Goal: Check status: Check status

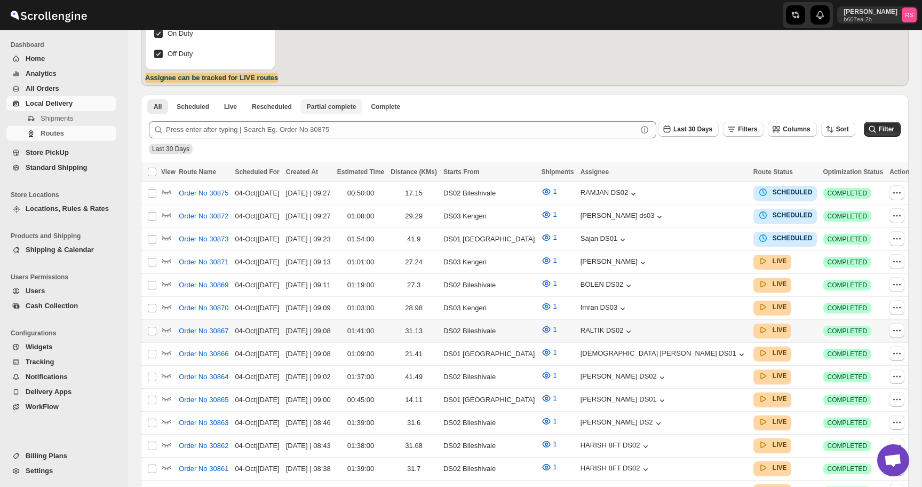
scroll to position [212, 0]
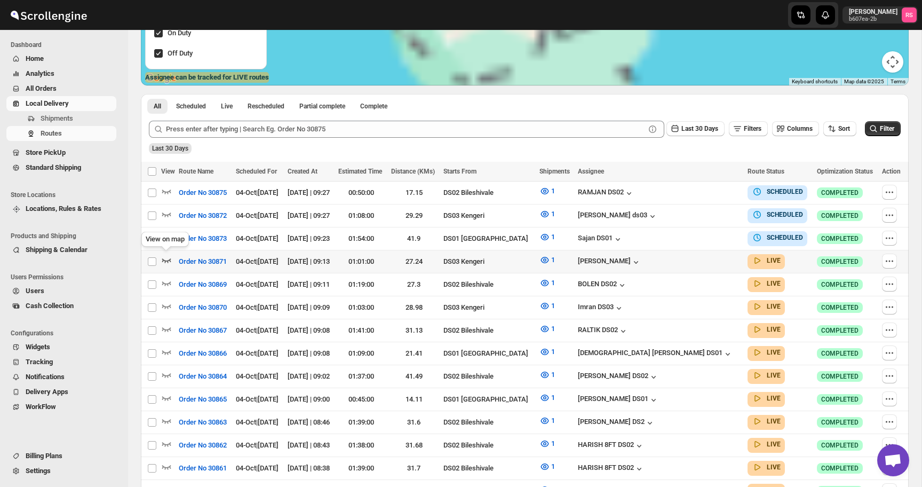
click at [171, 258] on icon "button" at bounding box center [166, 260] width 11 height 11
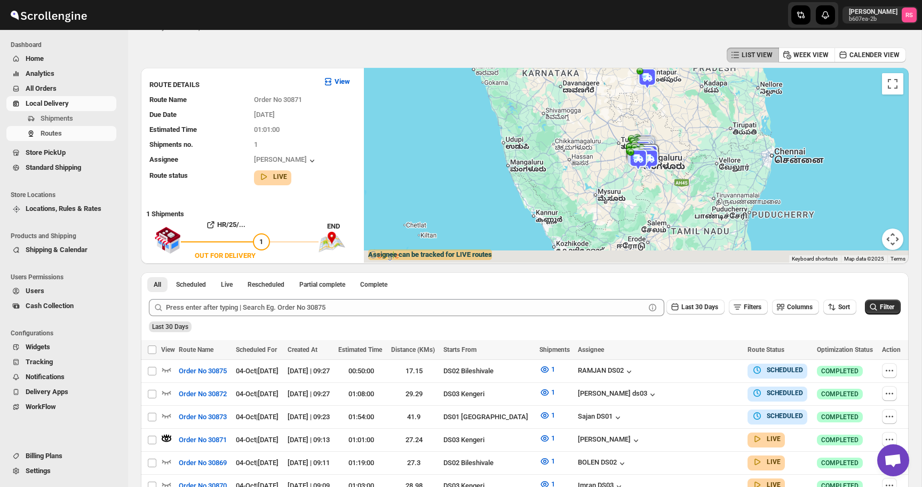
scroll to position [31, 0]
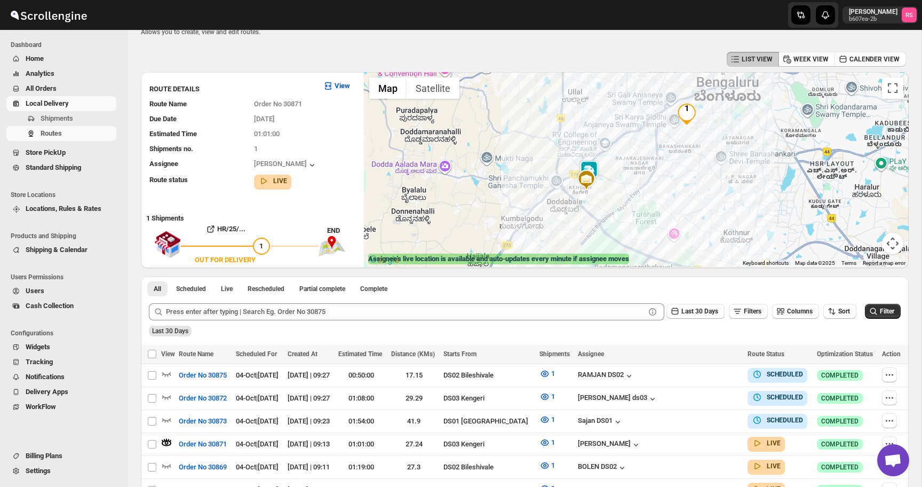
click at [588, 167] on img at bounding box center [589, 170] width 21 height 21
click at [628, 126] on button "Close" at bounding box center [622, 127] width 26 height 26
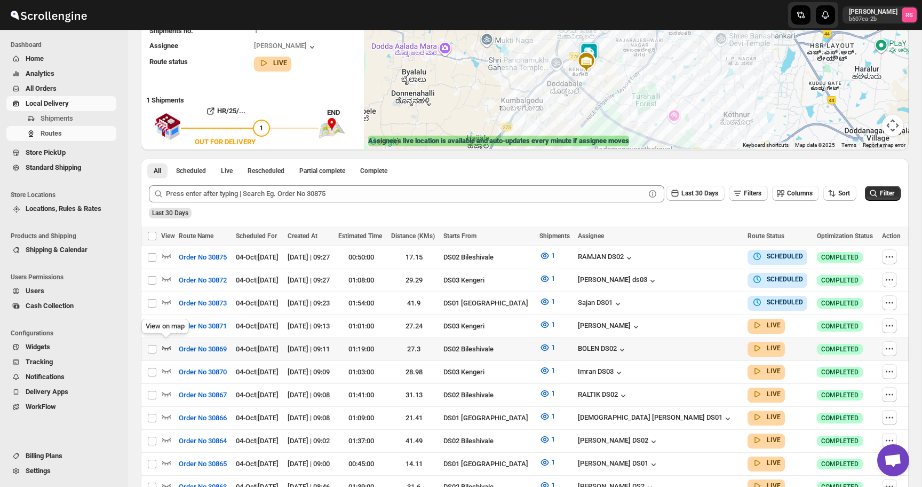
click at [164, 344] on icon "button" at bounding box center [166, 347] width 11 height 11
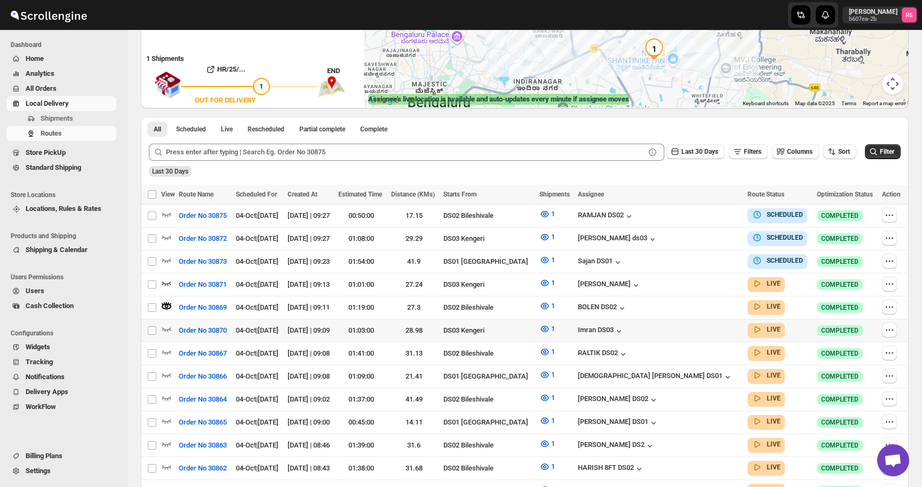
scroll to position [203, 0]
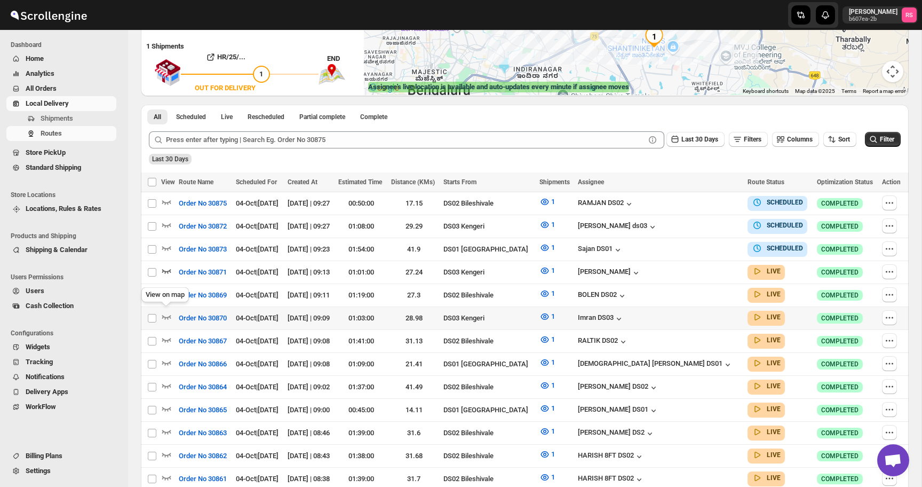
click at [167, 313] on icon "button" at bounding box center [166, 316] width 11 height 11
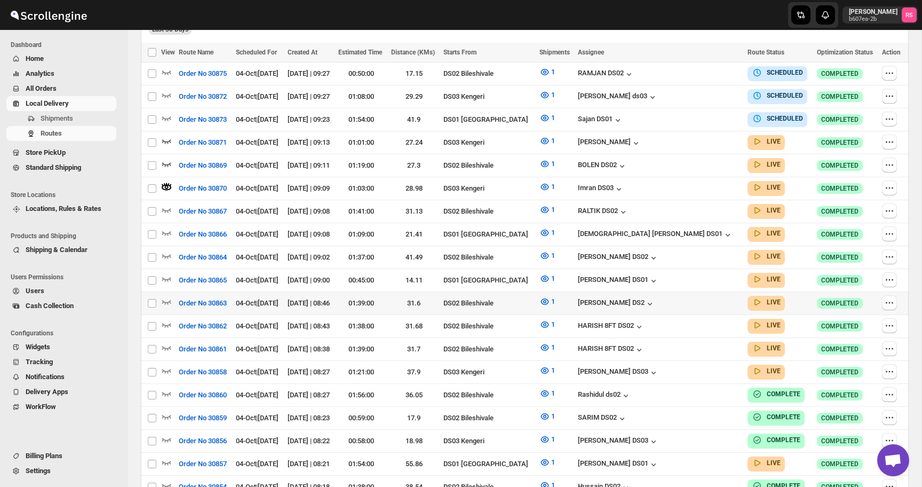
scroll to position [334, 0]
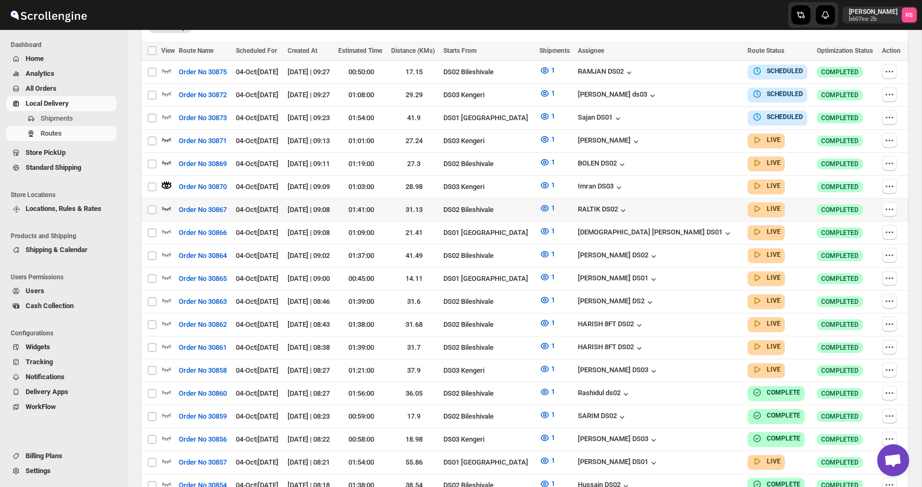
click at [163, 207] on icon "button" at bounding box center [166, 209] width 9 height 4
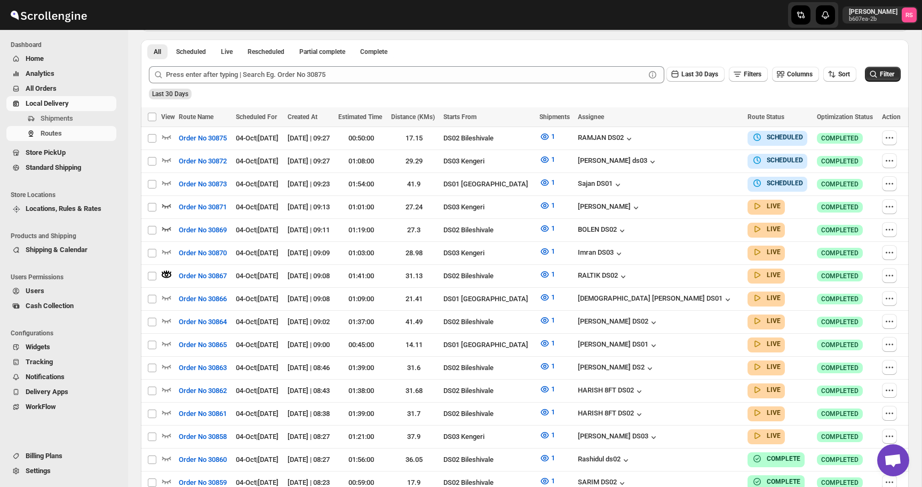
scroll to position [288, 0]
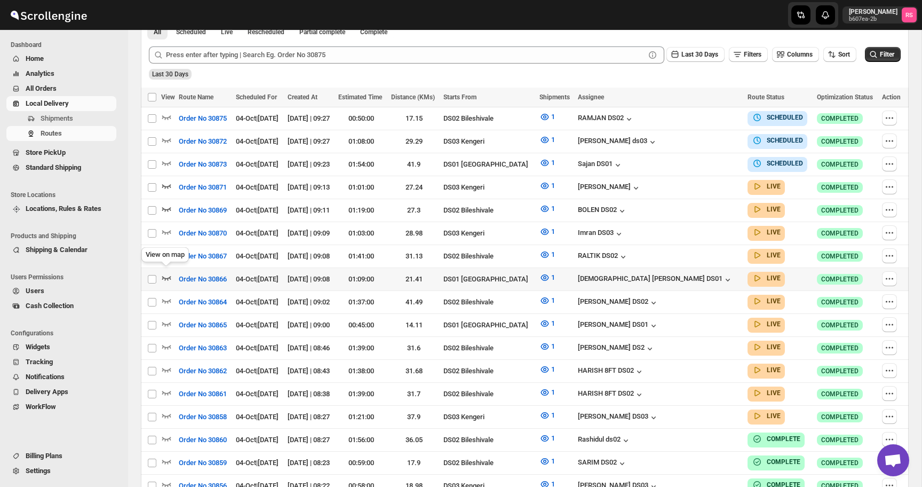
click at [170, 272] on icon "button" at bounding box center [166, 277] width 11 height 11
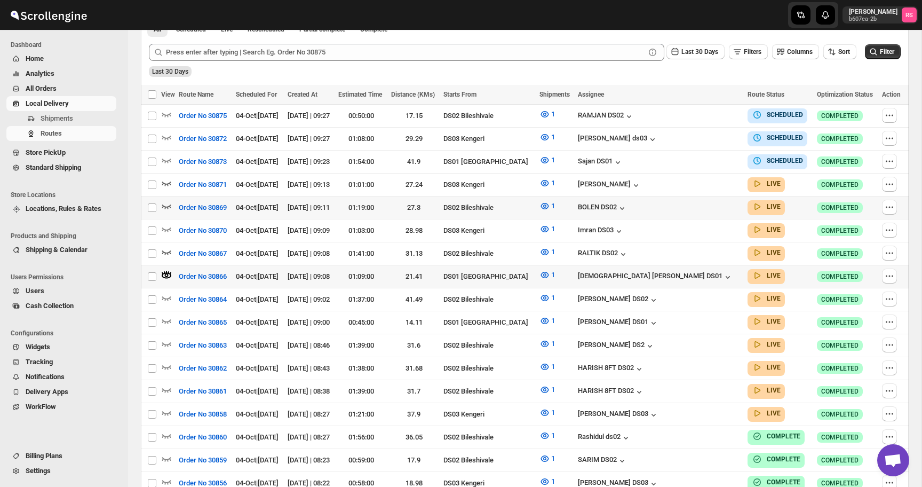
scroll to position [307, 0]
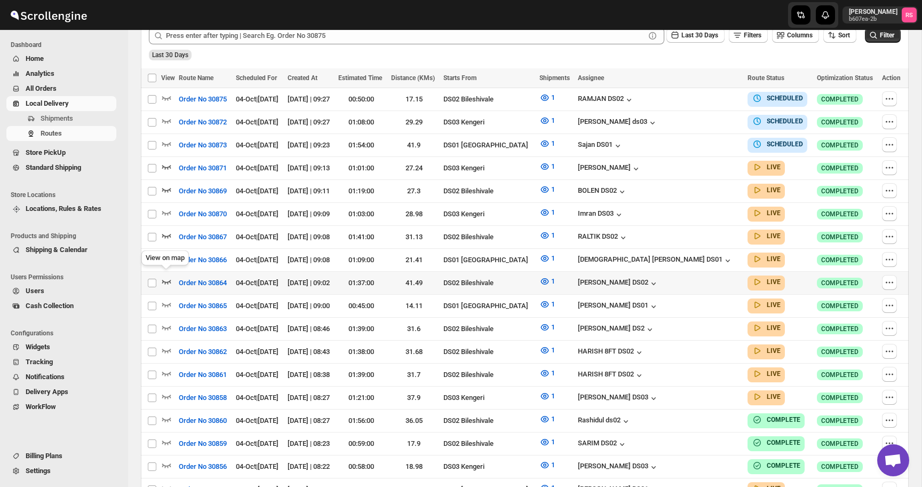
click at [165, 280] on icon "button" at bounding box center [166, 282] width 9 height 4
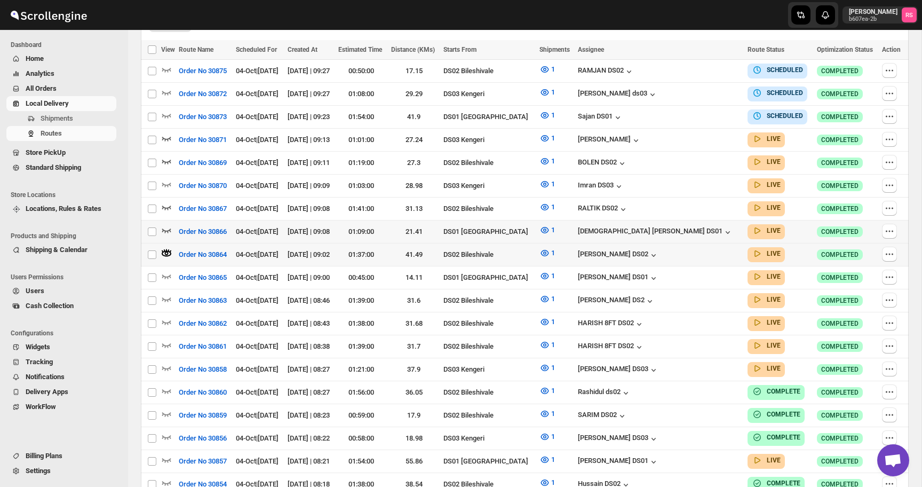
scroll to position [344, 0]
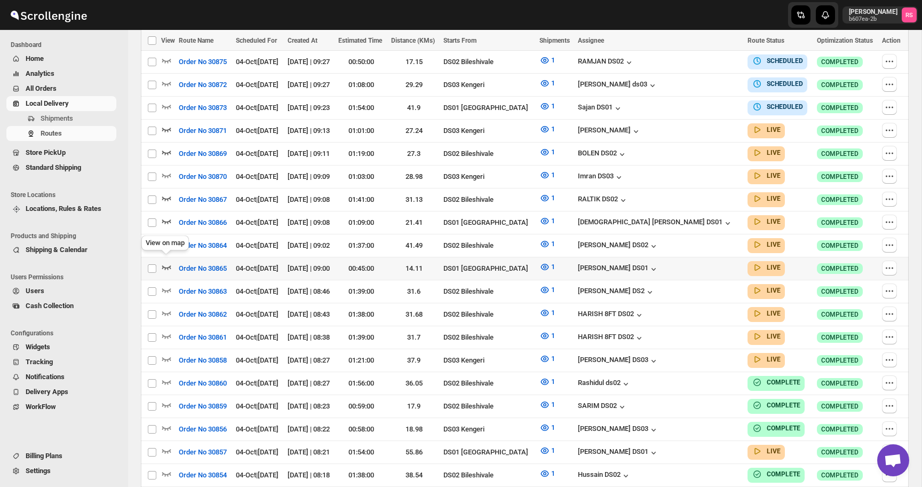
click at [170, 262] on icon "button" at bounding box center [166, 267] width 11 height 11
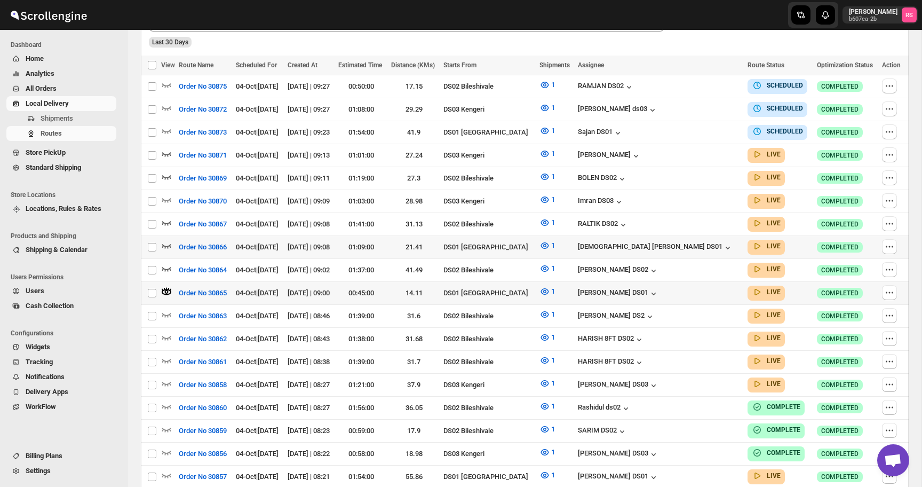
scroll to position [343, 0]
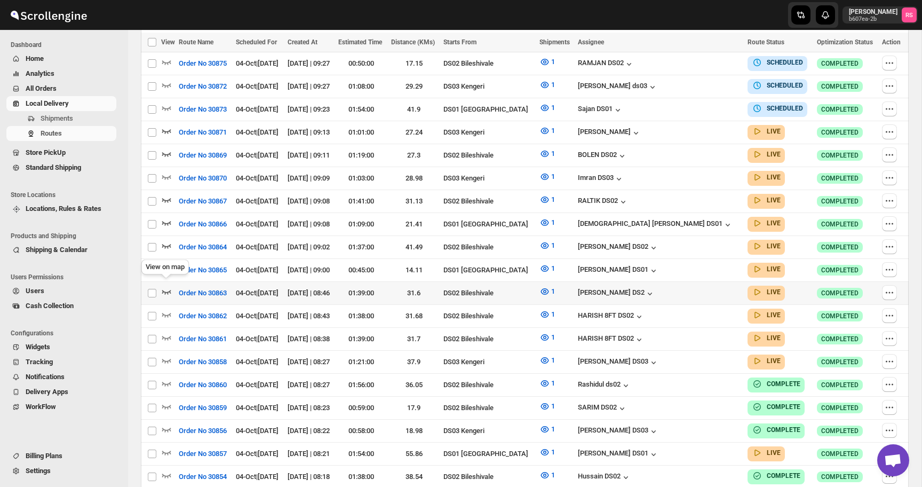
click at [168, 286] on icon "button" at bounding box center [166, 291] width 11 height 11
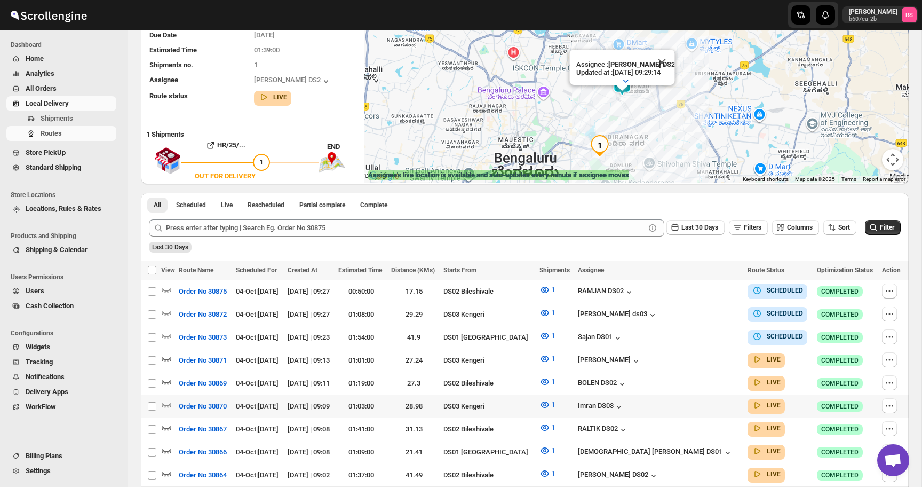
scroll to position [305, 0]
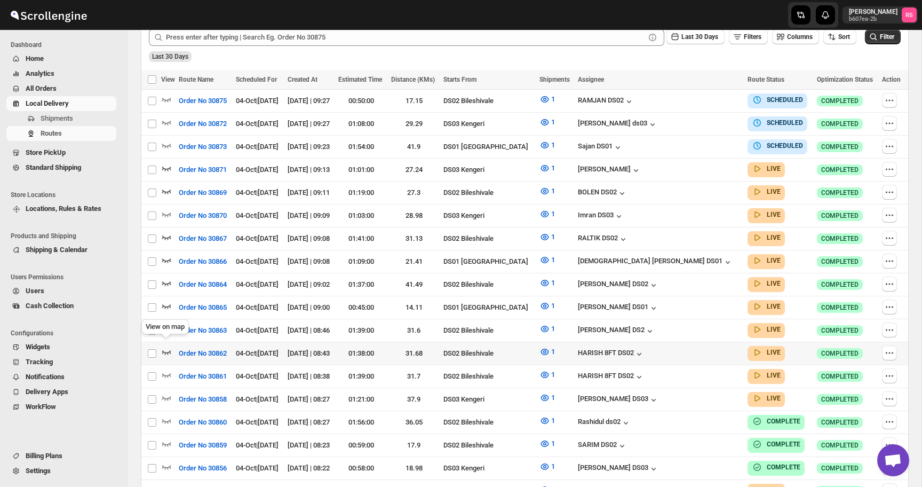
click at [167, 346] on icon "button" at bounding box center [166, 351] width 11 height 11
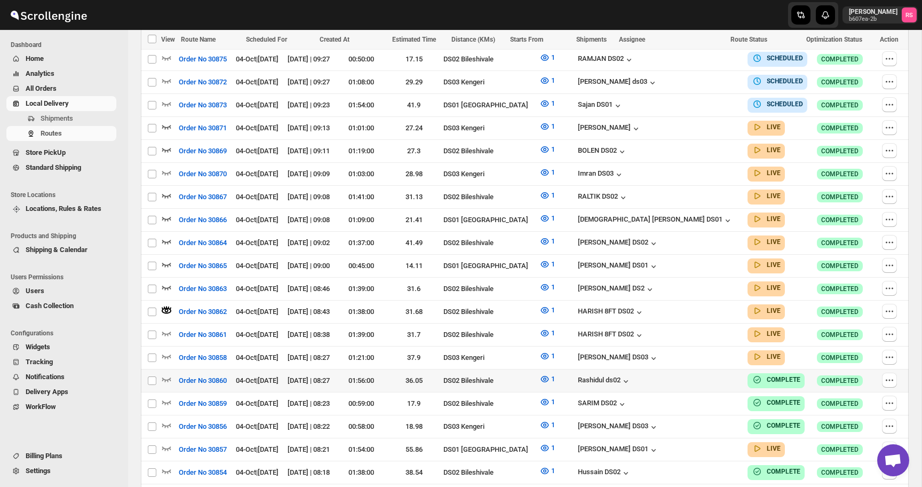
scroll to position [436, 0]
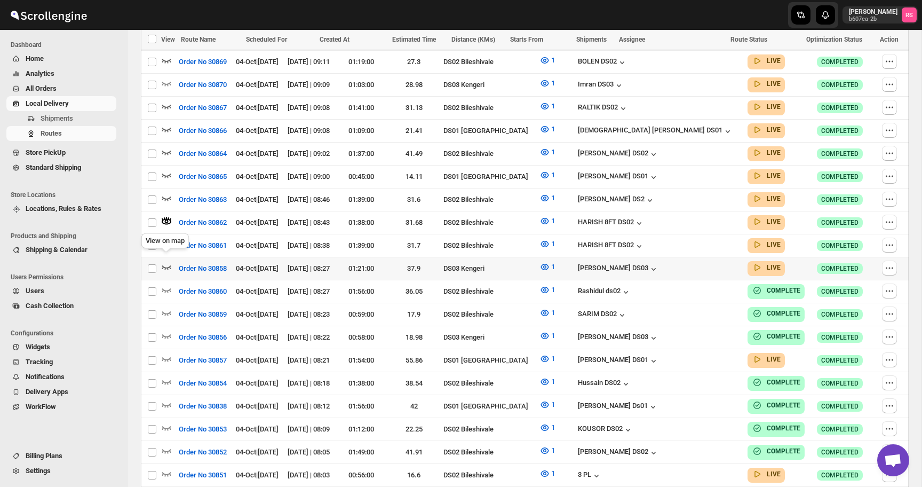
click at [167, 263] on icon "button" at bounding box center [166, 267] width 11 height 11
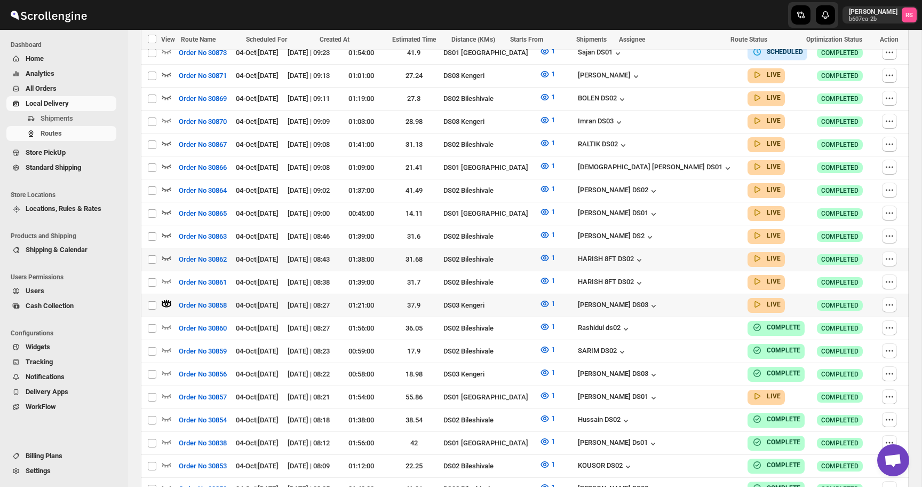
scroll to position [408, 0]
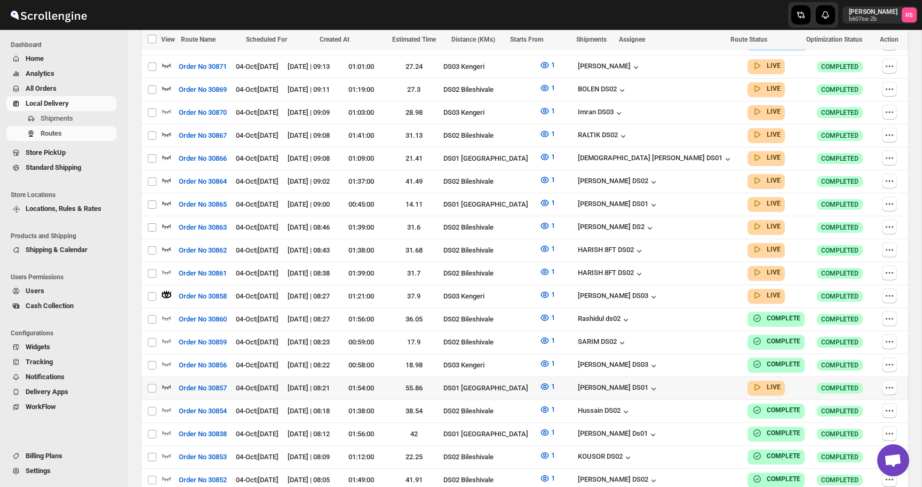
click at [171, 381] on icon "button" at bounding box center [166, 386] width 11 height 11
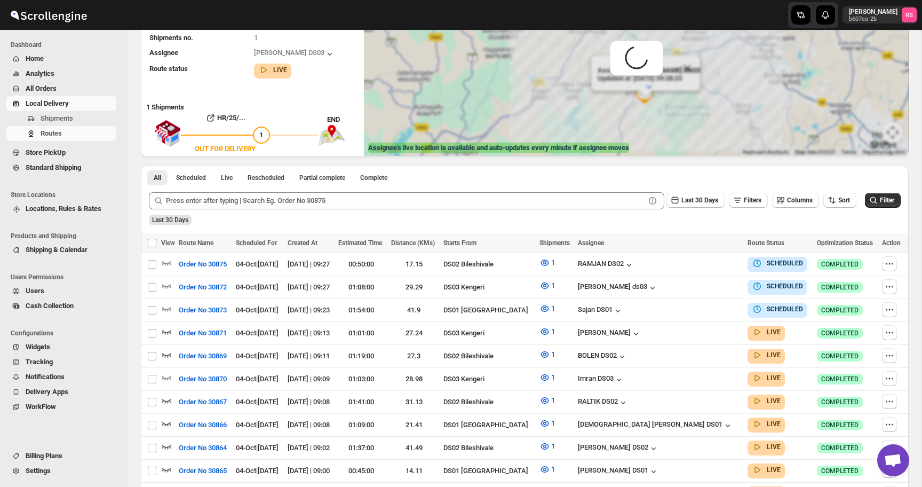
scroll to position [0, 0]
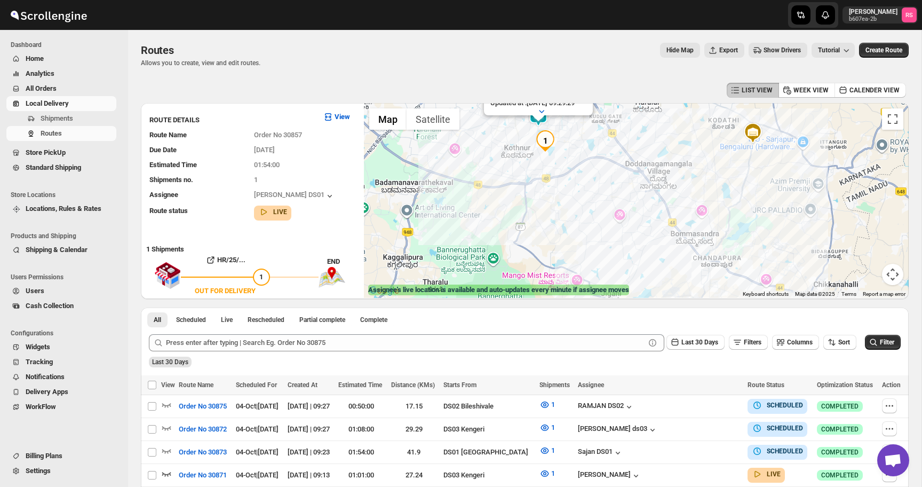
click at [462, 138] on div "Assignee : Ashraf Ali DS01 Updated at : 04/10/2025, 09:29:29 Duty mode Enabled …" at bounding box center [636, 200] width 545 height 195
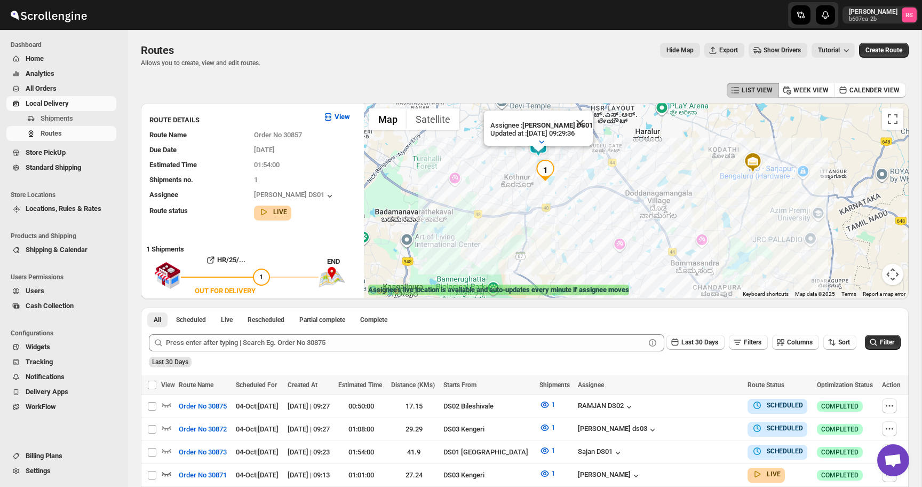
drag, startPoint x: 462, startPoint y: 138, endPoint x: 461, endPoint y: 180, distance: 42.2
click at [461, 180] on div "Assignee : Ashraf Ali DS01 Updated at : 04/10/2025, 09:29:36 Duty mode Enabled …" at bounding box center [636, 200] width 545 height 195
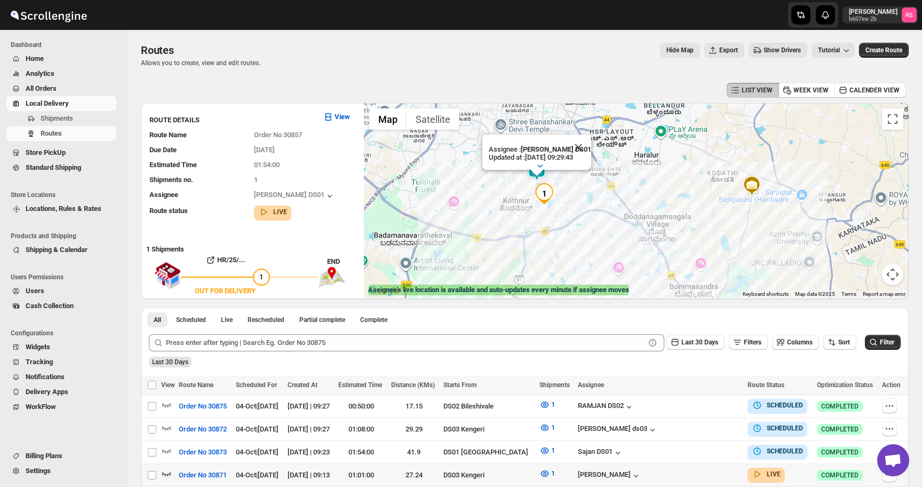
click at [168, 470] on icon "button" at bounding box center [166, 473] width 11 height 11
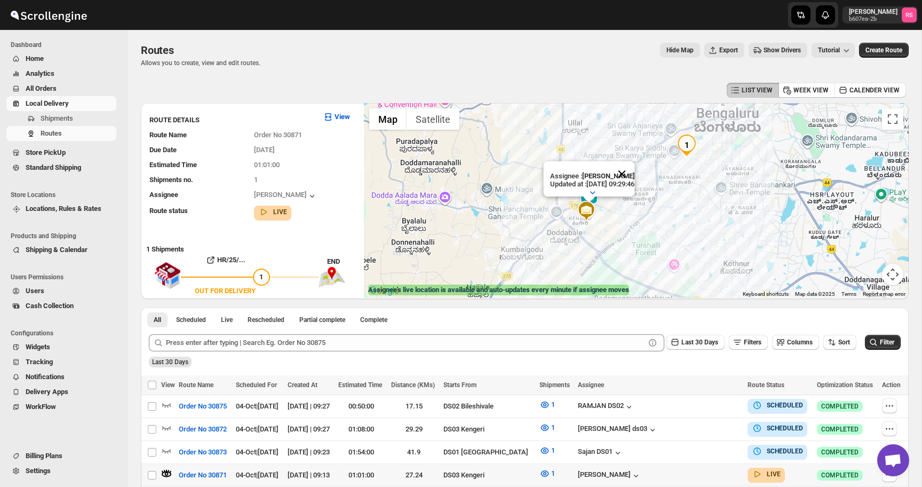
click at [629, 178] on button "Close" at bounding box center [622, 174] width 26 height 26
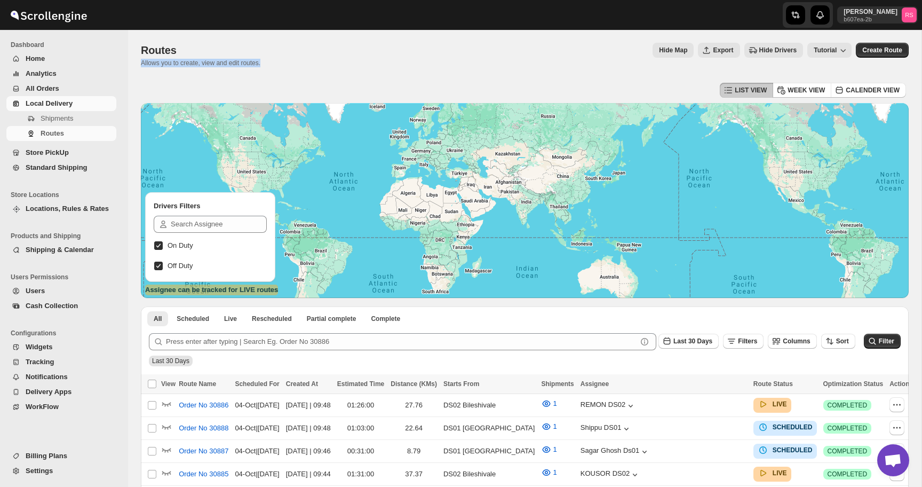
drag, startPoint x: 271, startPoint y: 62, endPoint x: 141, endPoint y: 62, distance: 129.7
click at [141, 62] on div "Routes Allows you to create, view and edit routes. Hide Map Export Hide Drivers…" at bounding box center [525, 55] width 768 height 25
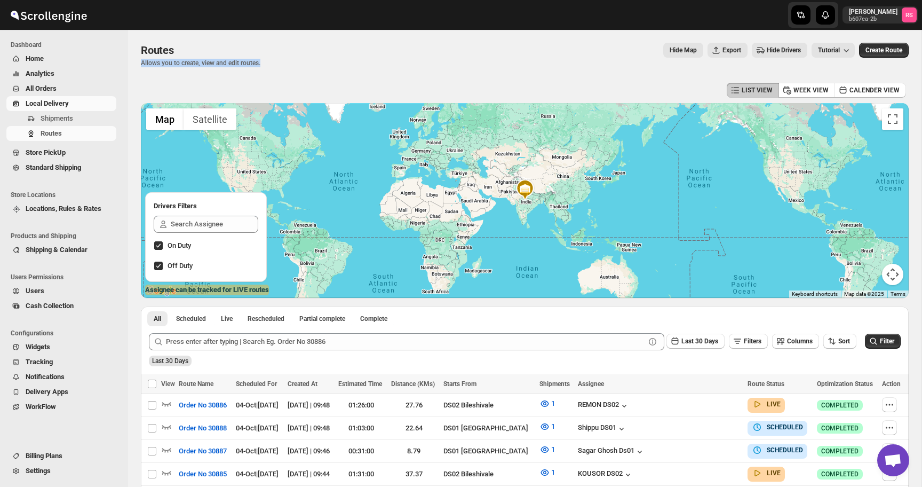
click at [141, 62] on p "Allows you to create, view and edit routes." at bounding box center [201, 63] width 120 height 9
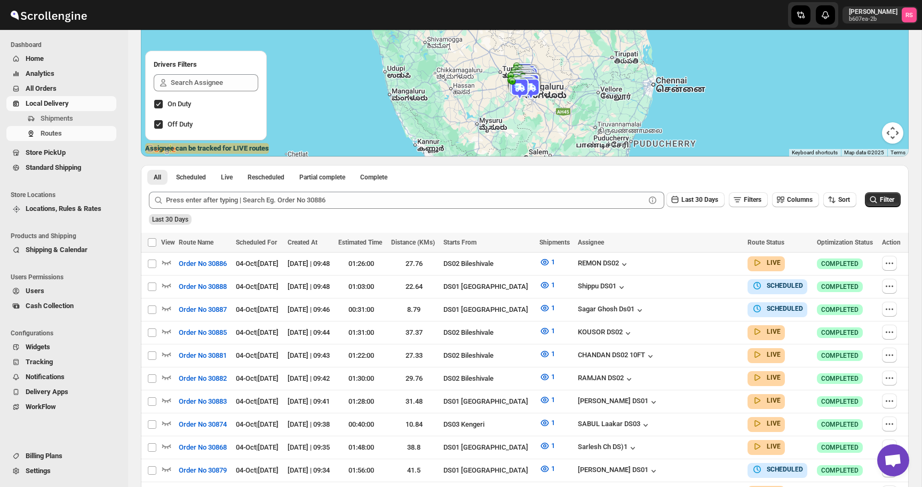
scroll to position [157, 0]
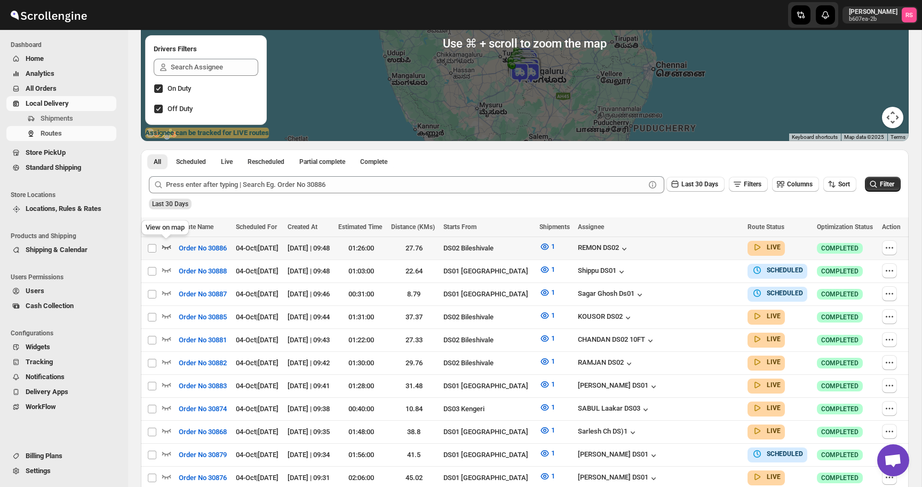
click at [162, 243] on icon "button" at bounding box center [166, 246] width 11 height 11
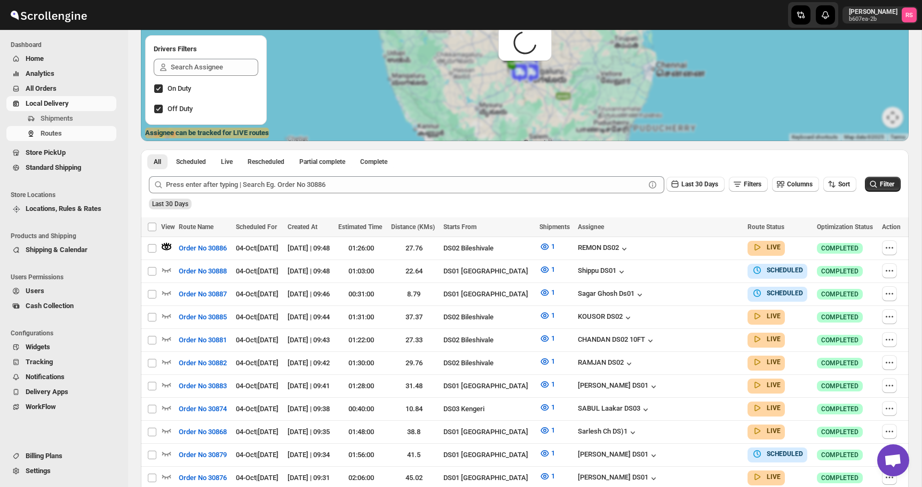
scroll to position [0, 0]
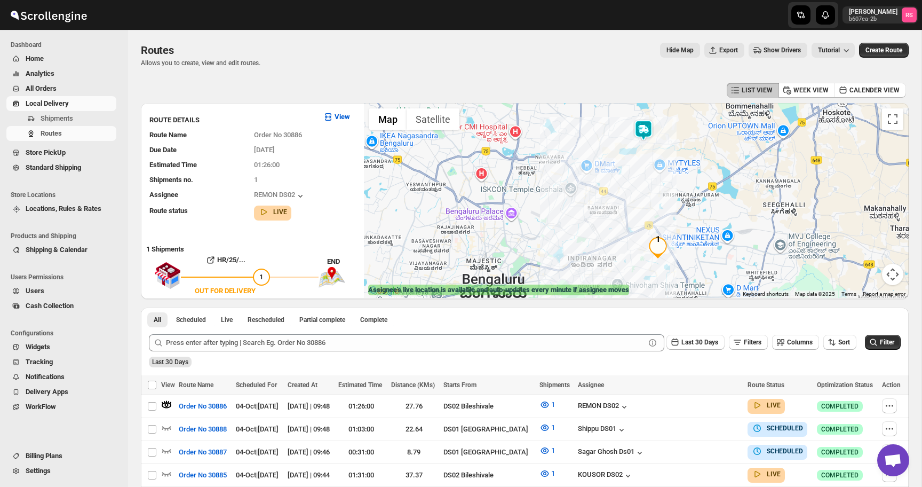
click at [641, 132] on img at bounding box center [643, 130] width 21 height 21
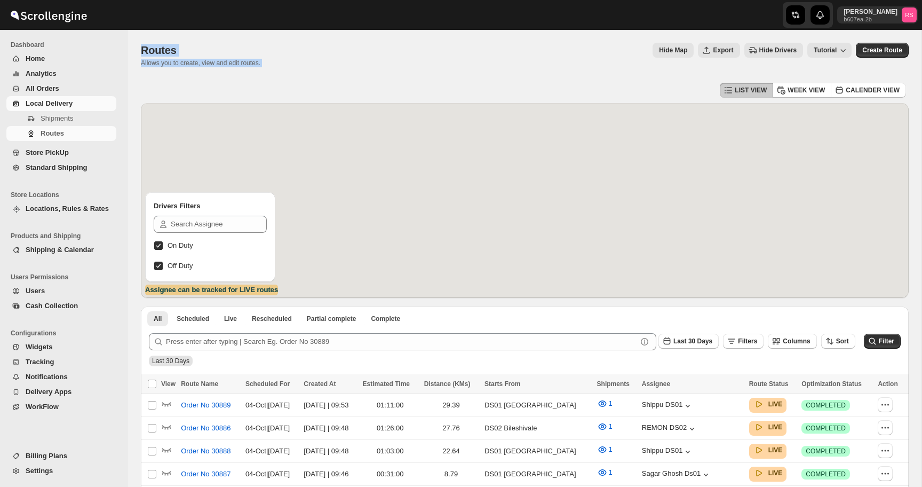
drag, startPoint x: 140, startPoint y: 48, endPoint x: 286, endPoint y: 61, distance: 146.4
click at [286, 61] on div "Routes. This page is ready Routes Allows you to create, view and edit routes. H…" at bounding box center [525, 340] width 794 height 621
click at [286, 61] on div "Routes Allows you to create, view and edit routes. Hide Map Export Hide Drivers…" at bounding box center [525, 55] width 768 height 25
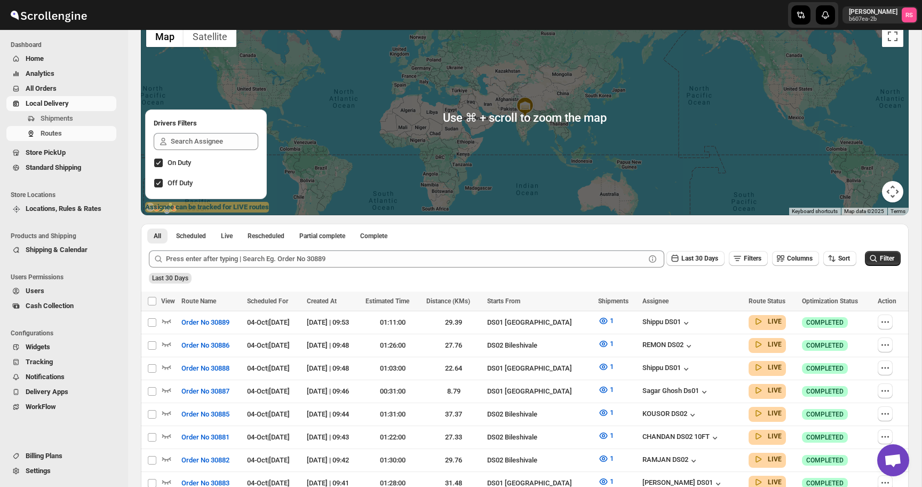
scroll to position [151, 0]
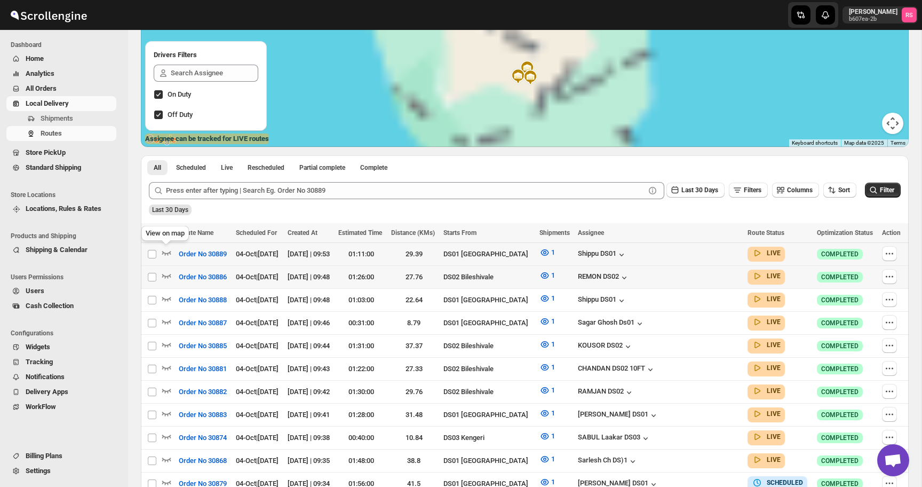
click at [167, 252] on icon "button" at bounding box center [166, 252] width 11 height 11
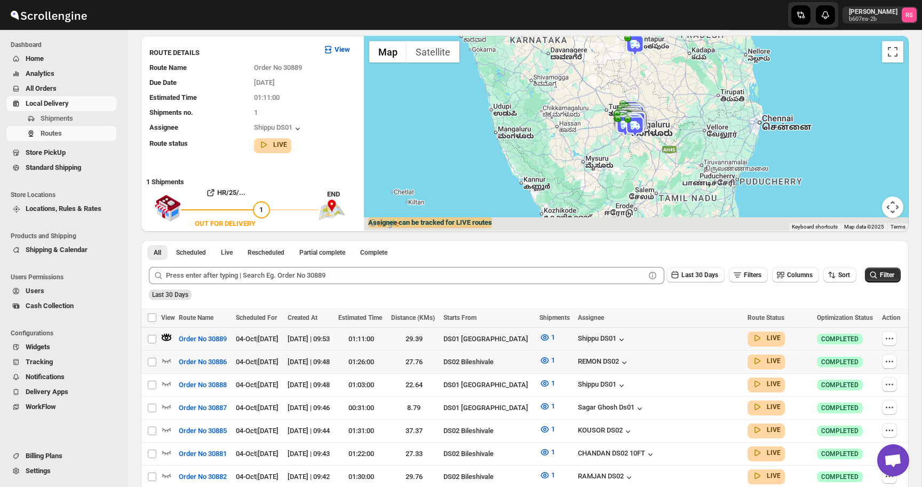
scroll to position [0, 0]
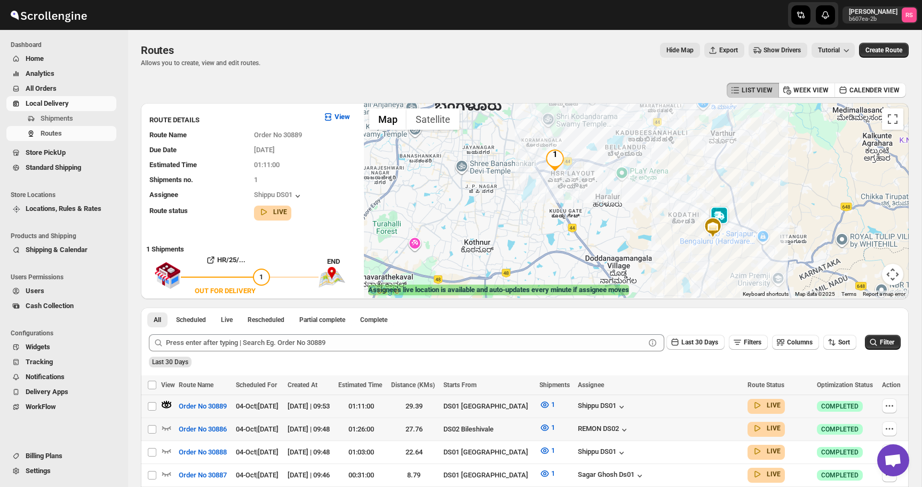
click at [726, 214] on img at bounding box center [719, 216] width 21 height 21
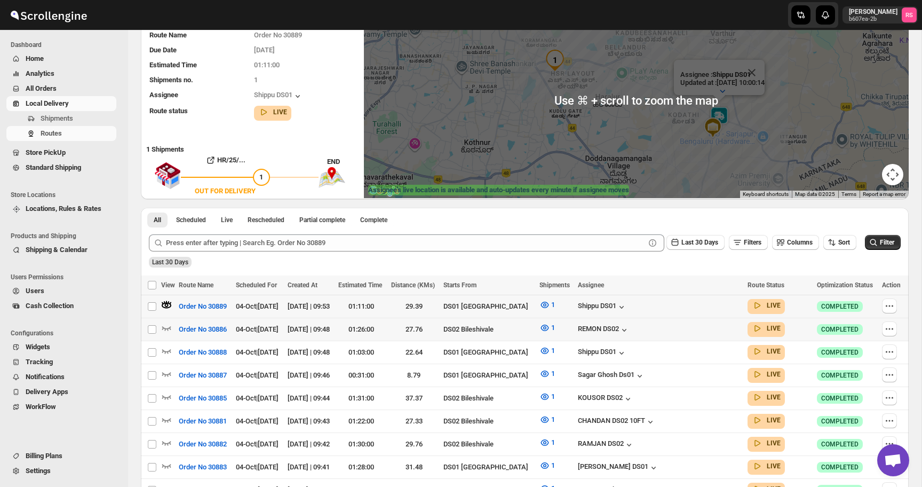
scroll to position [128, 0]
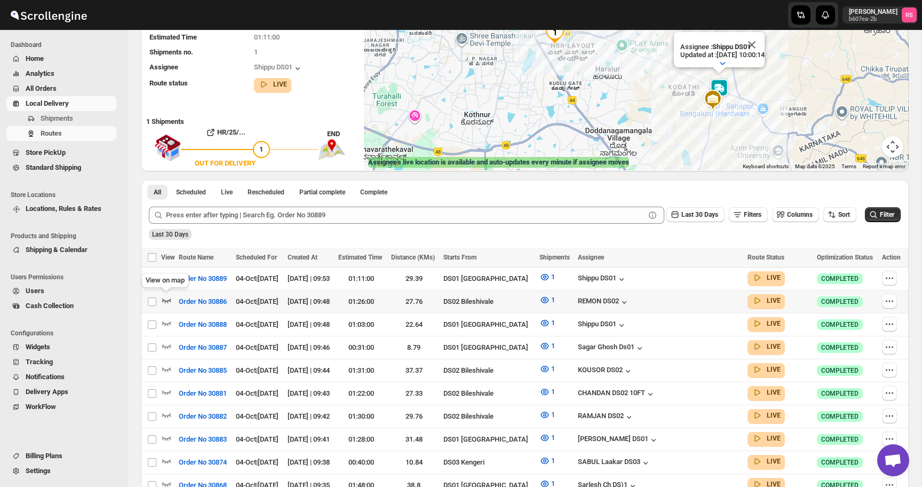
click at [167, 298] on icon "button" at bounding box center [166, 300] width 11 height 11
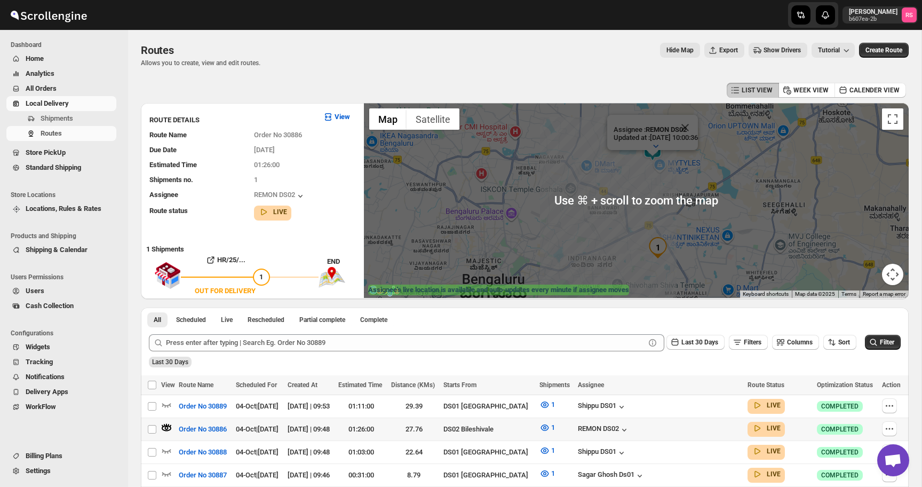
scroll to position [215, 0]
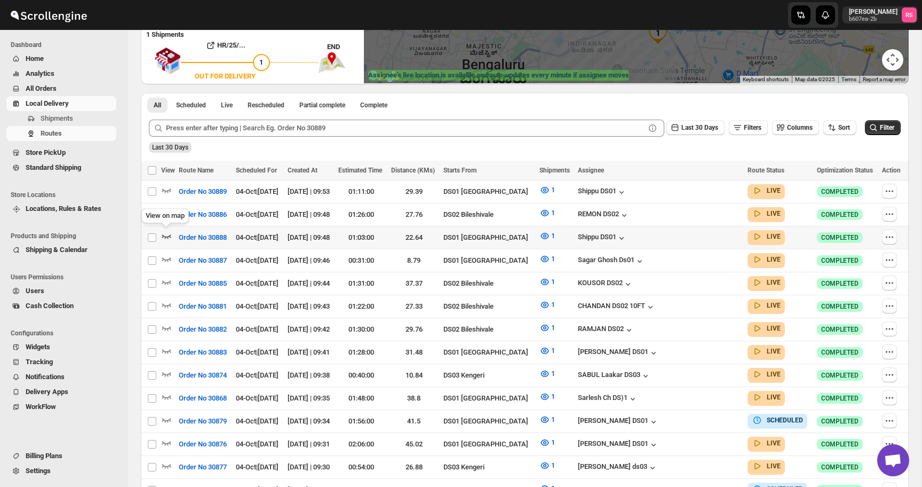
click at [168, 233] on icon "button" at bounding box center [166, 236] width 11 height 11
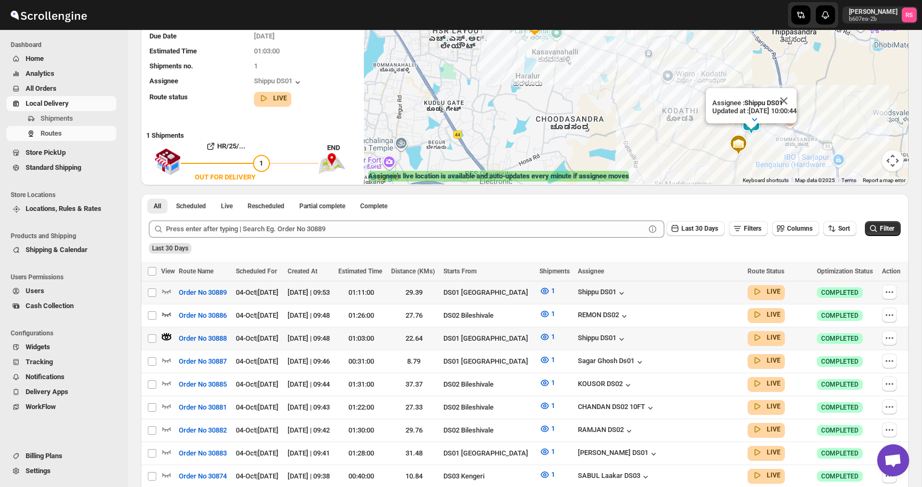
scroll to position [115, 0]
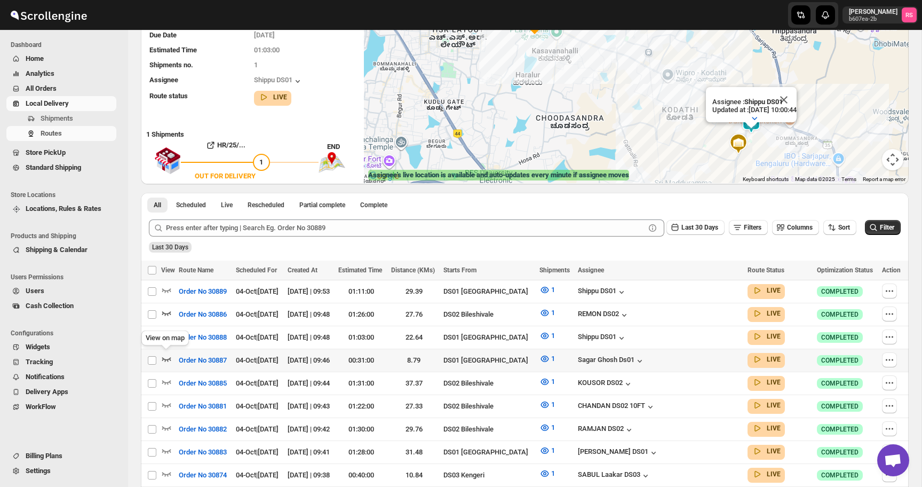
click at [169, 356] on icon "button" at bounding box center [166, 358] width 11 height 11
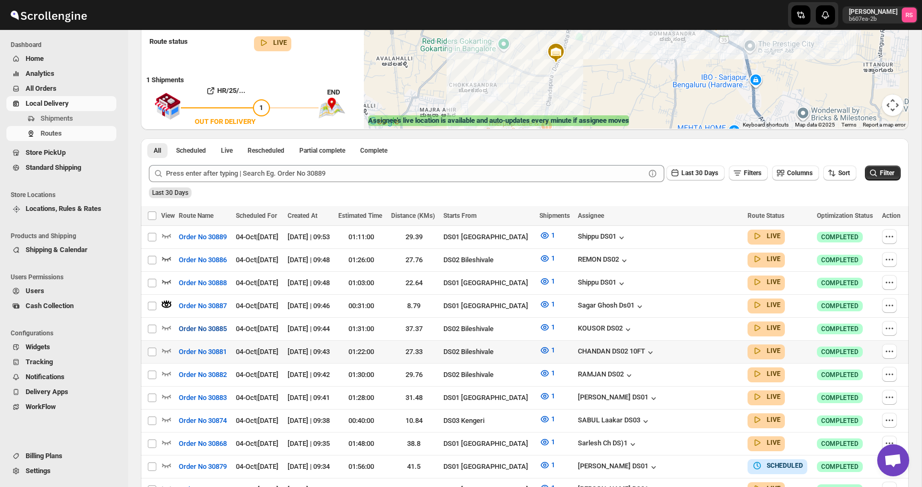
scroll to position [176, 0]
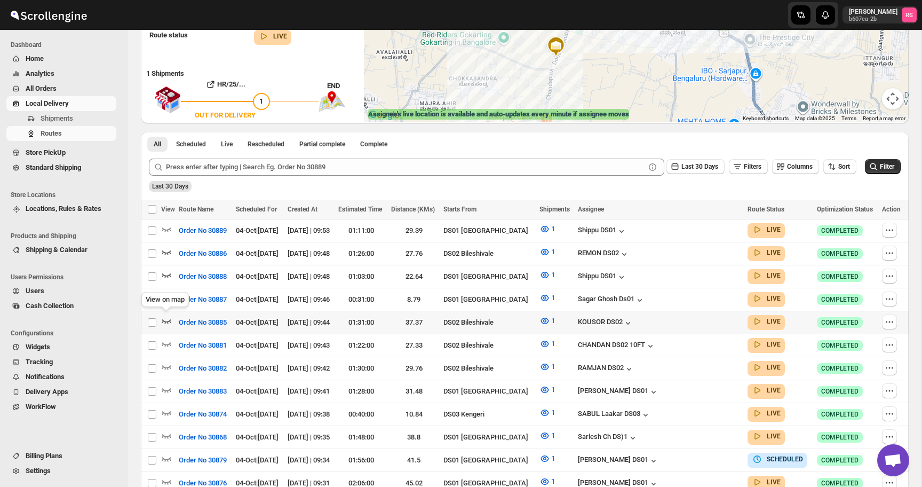
click at [168, 316] on icon "button" at bounding box center [166, 320] width 11 height 11
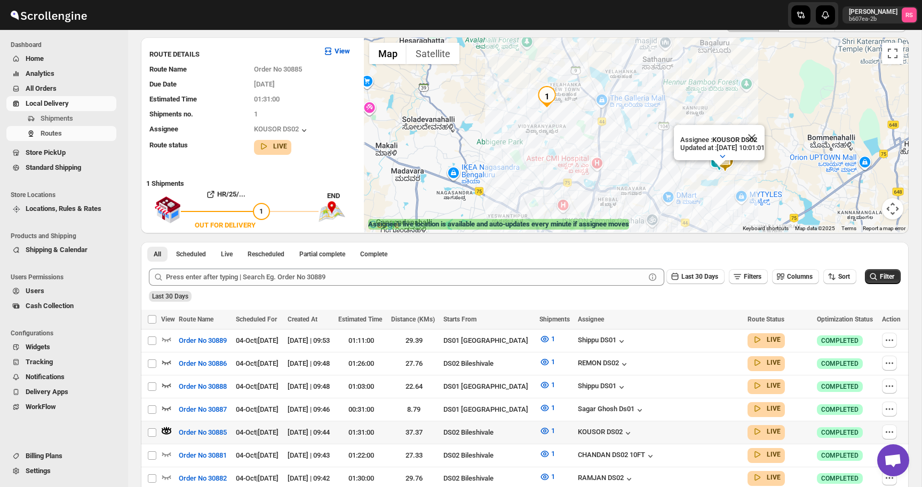
scroll to position [147, 0]
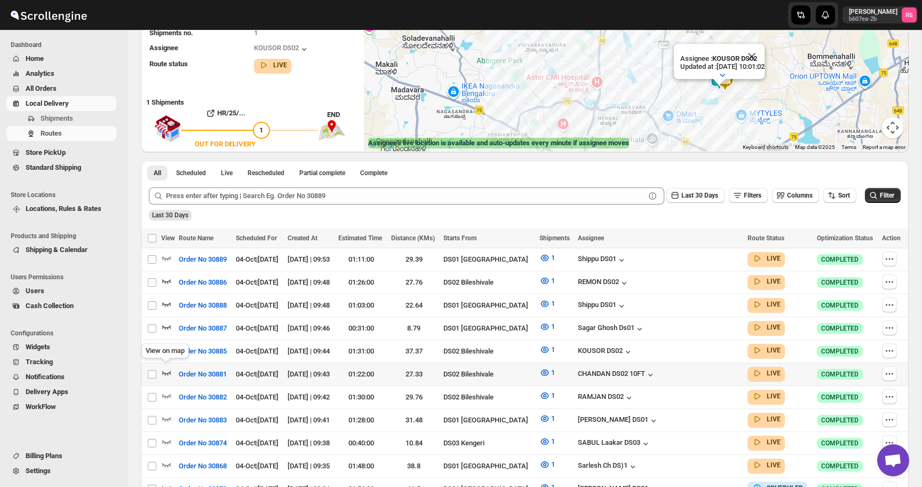
click at [169, 371] on icon "button" at bounding box center [166, 373] width 9 height 4
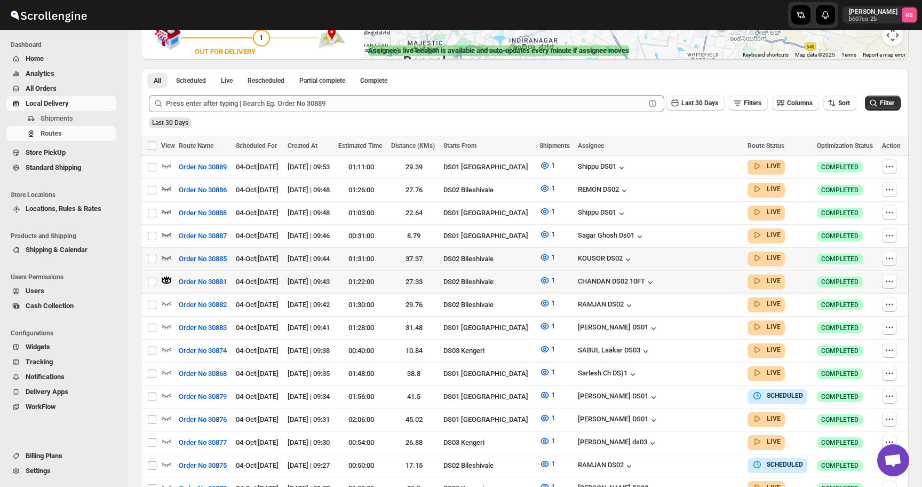
scroll to position [250, 0]
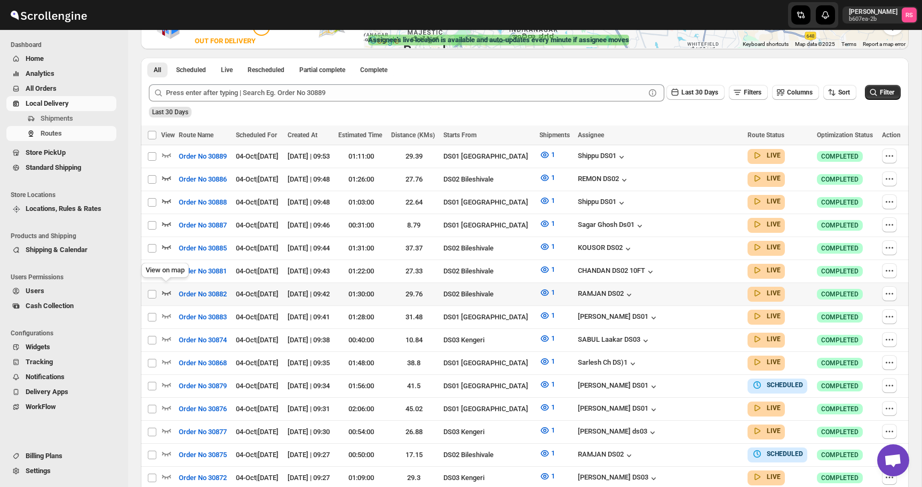
click at [165, 288] on icon "button" at bounding box center [166, 292] width 11 height 11
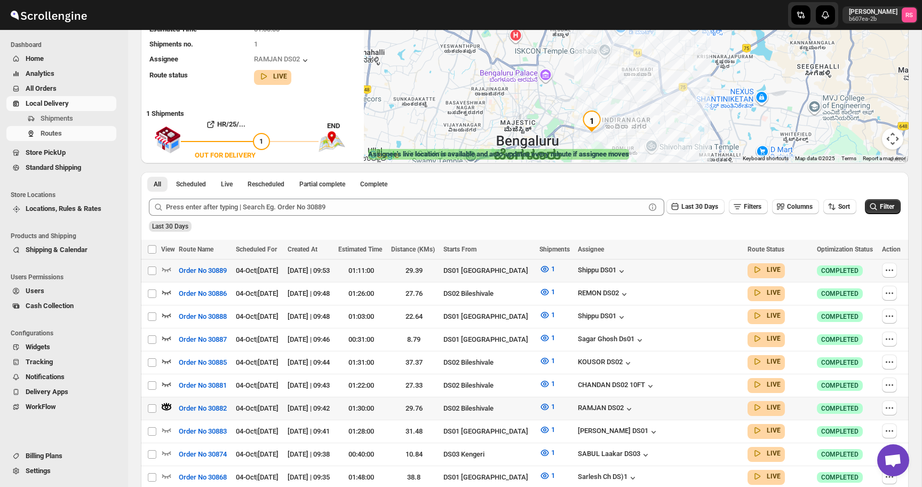
scroll to position [268, 0]
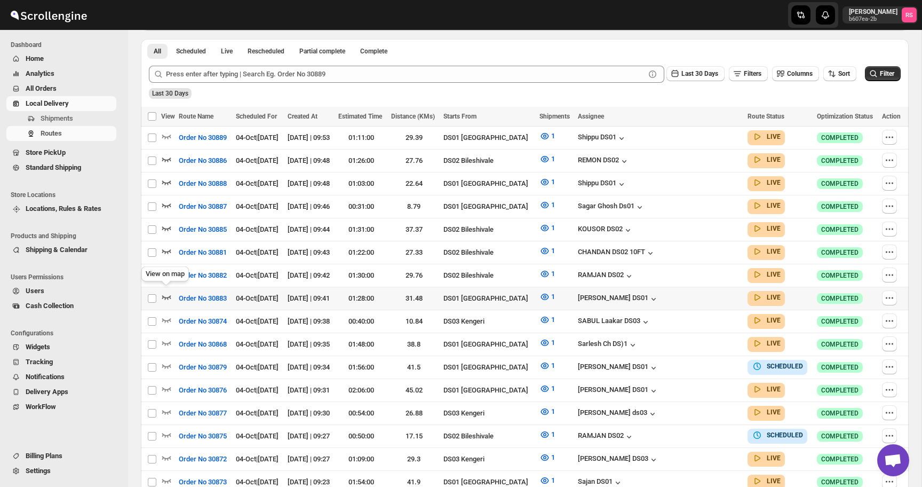
click at [170, 296] on icon "button" at bounding box center [166, 298] width 9 height 4
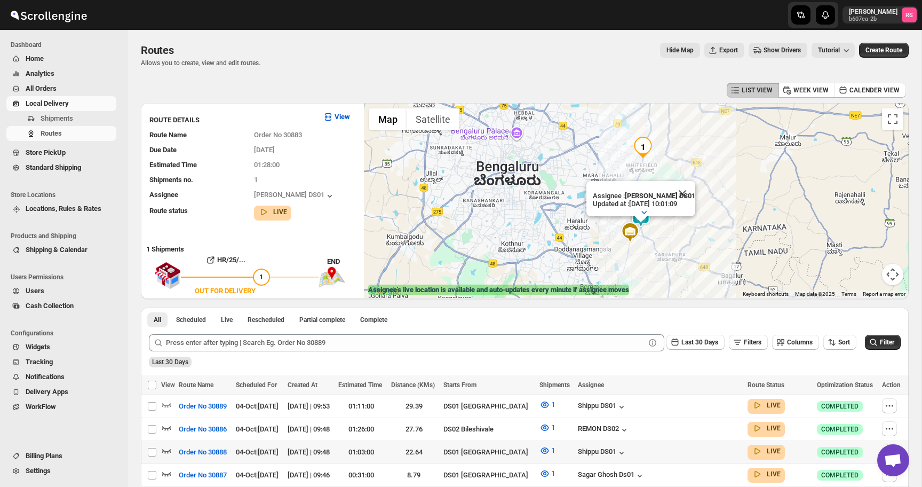
scroll to position [232, 0]
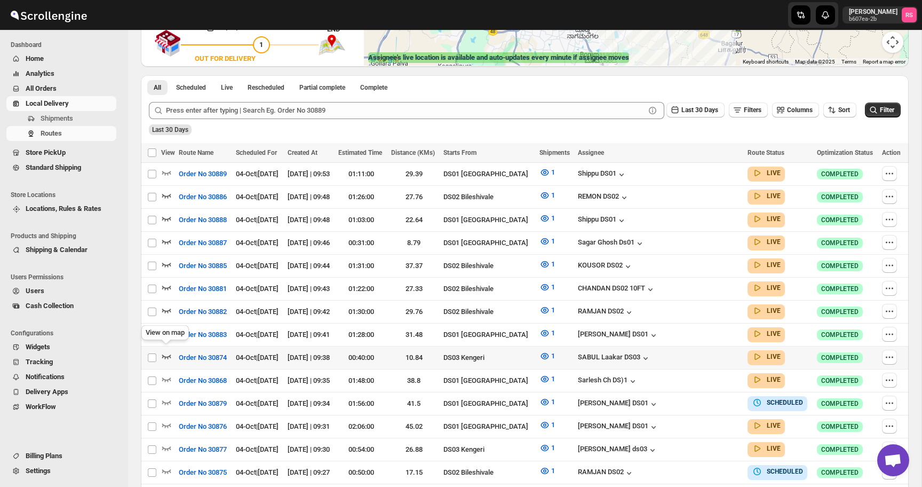
click at [167, 351] on icon "button" at bounding box center [166, 356] width 11 height 11
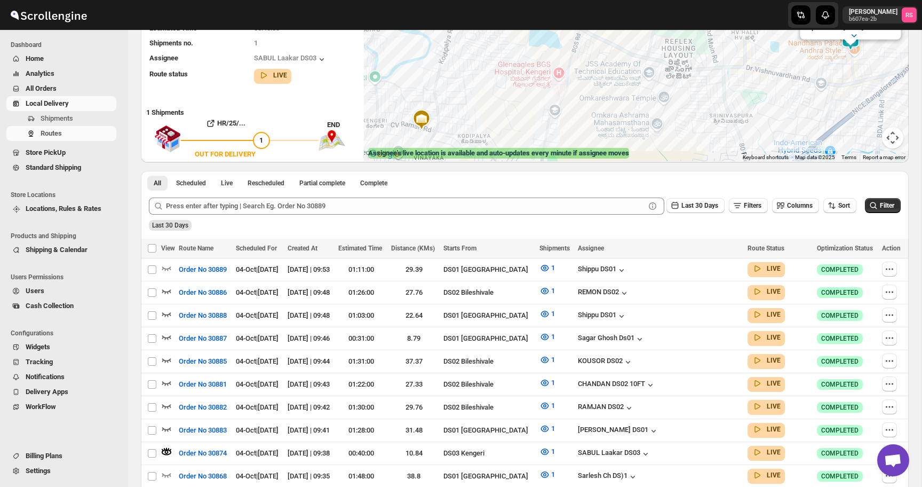
scroll to position [225, 0]
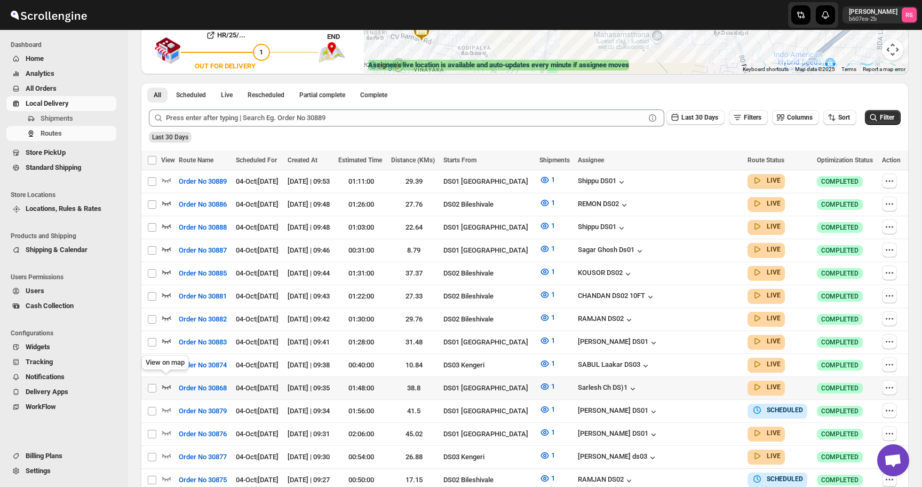
click at [168, 381] on icon "button" at bounding box center [166, 386] width 11 height 11
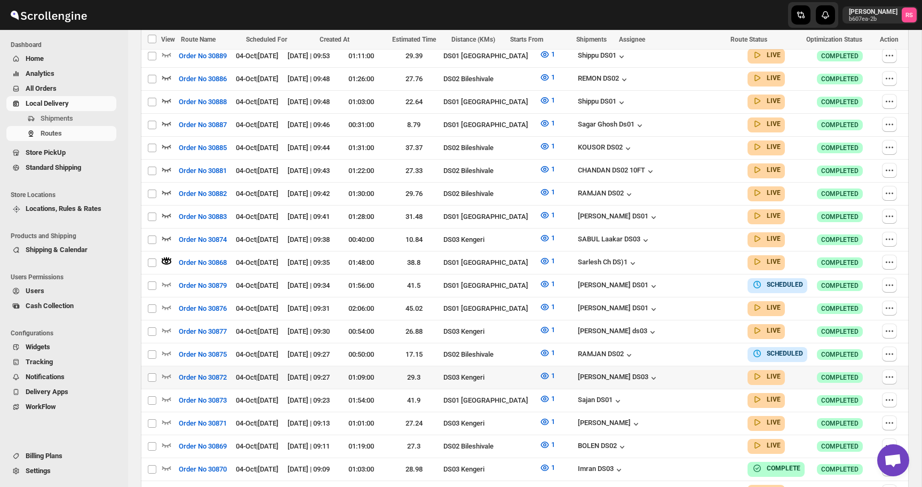
scroll to position [428, 0]
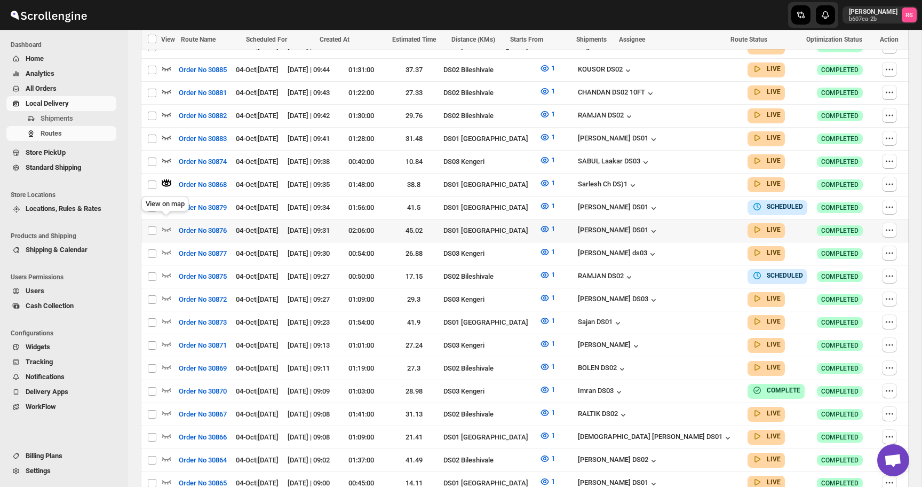
click at [171, 228] on icon "button" at bounding box center [166, 230] width 9 height 4
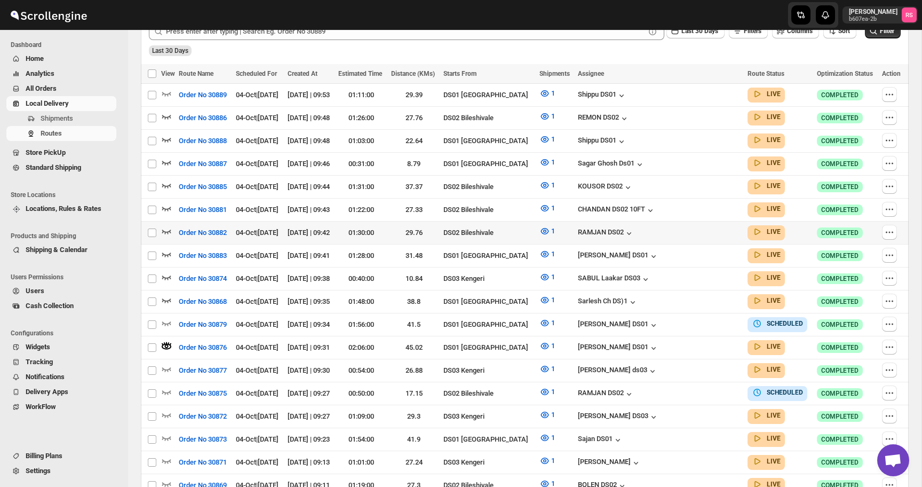
scroll to position [312, 0]
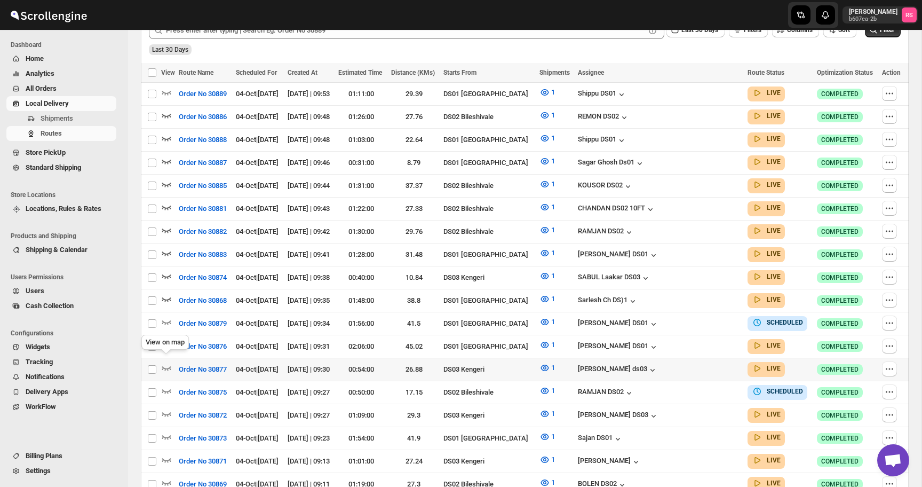
click at [167, 362] on icon "button" at bounding box center [166, 367] width 11 height 11
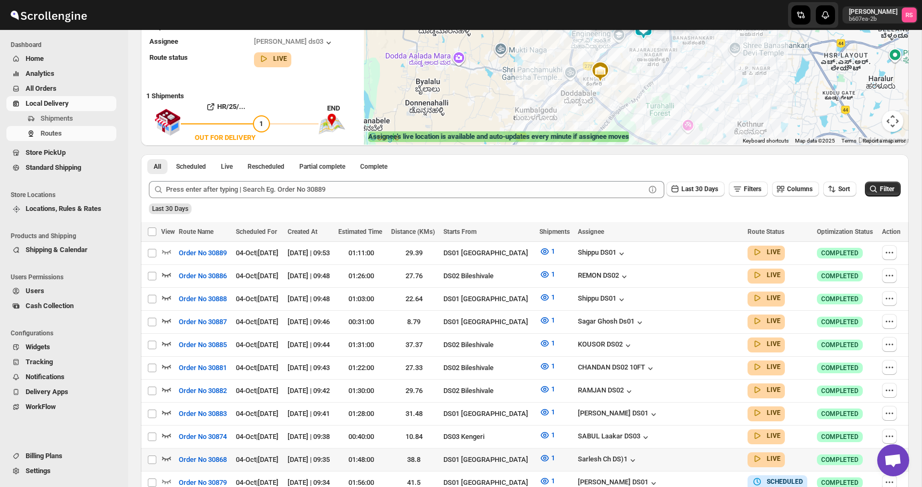
scroll to position [312, 0]
